Goal: Register for event/course

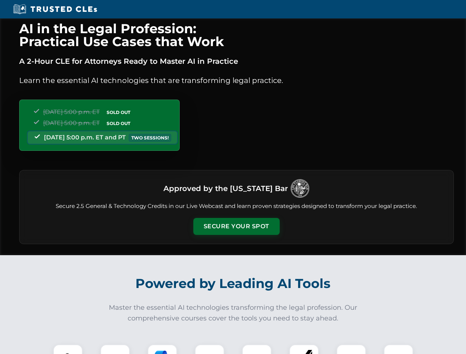
click at [236, 226] on button "Secure Your Spot" at bounding box center [236, 226] width 86 height 17
click at [68, 349] on img at bounding box center [67, 358] width 21 height 21
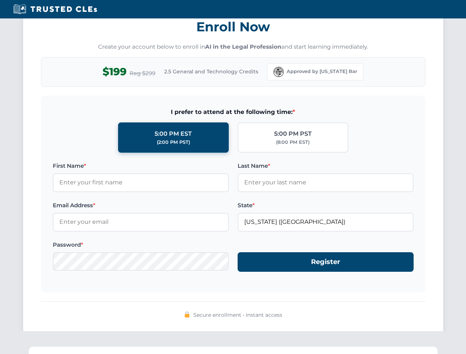
scroll to position [724, 0]
